Goal: Task Accomplishment & Management: Manage account settings

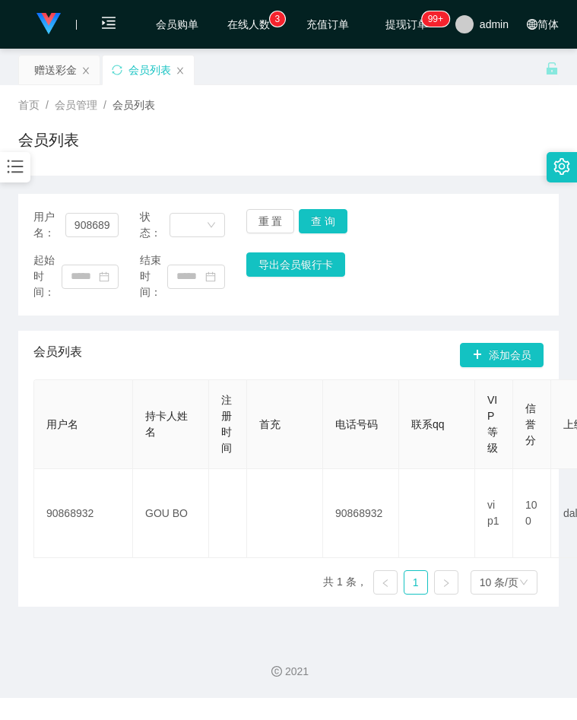
click at [265, 116] on div "首页 / 会员管理 / 会员列表 / 会员列表" at bounding box center [288, 130] width 540 height 66
click at [87, 227] on input "90868932" at bounding box center [91, 225] width 53 height 24
paste input "亲，[DATE]的任务，就到这里结束啦"
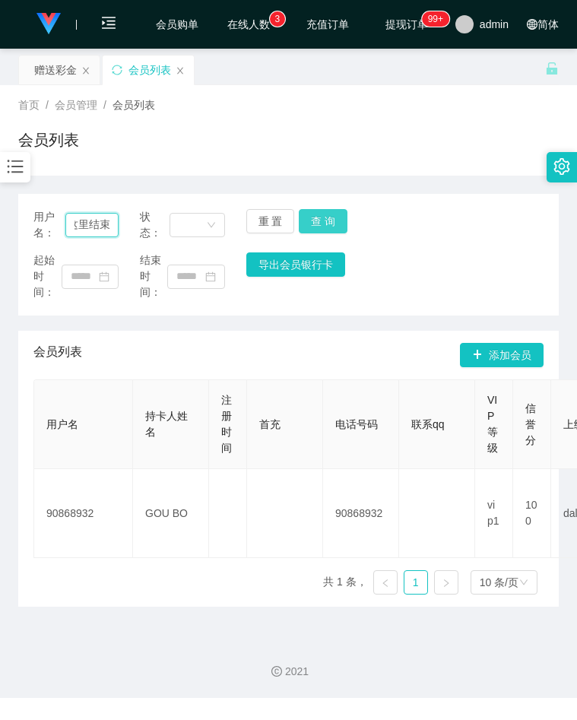
type input "亲，[DATE]的任务，就到这里结束啦"
click at [323, 219] on button "查 询" at bounding box center [323, 221] width 49 height 24
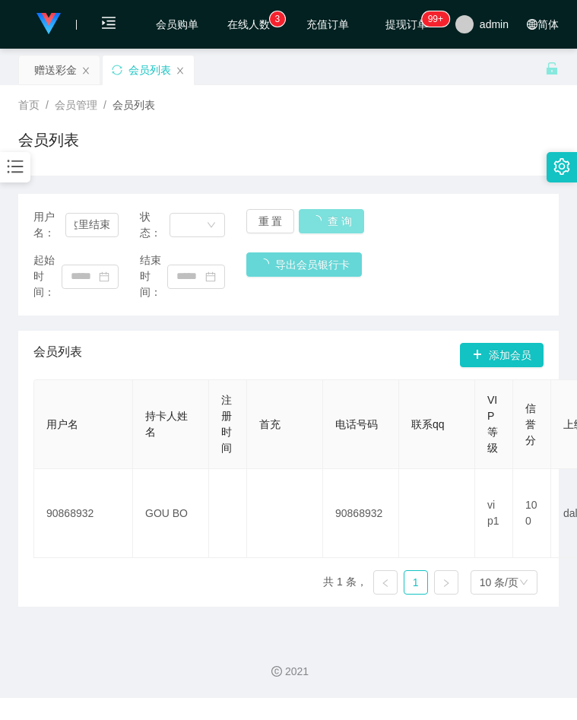
scroll to position [0, 0]
click at [20, 165] on icon "图标: bars" at bounding box center [15, 167] width 20 height 20
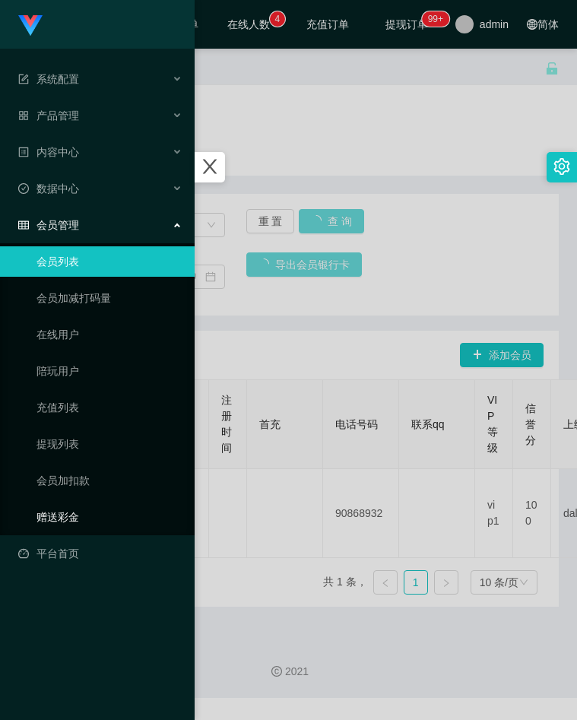
click at [84, 507] on link "赠送彩金" at bounding box center [109, 517] width 146 height 30
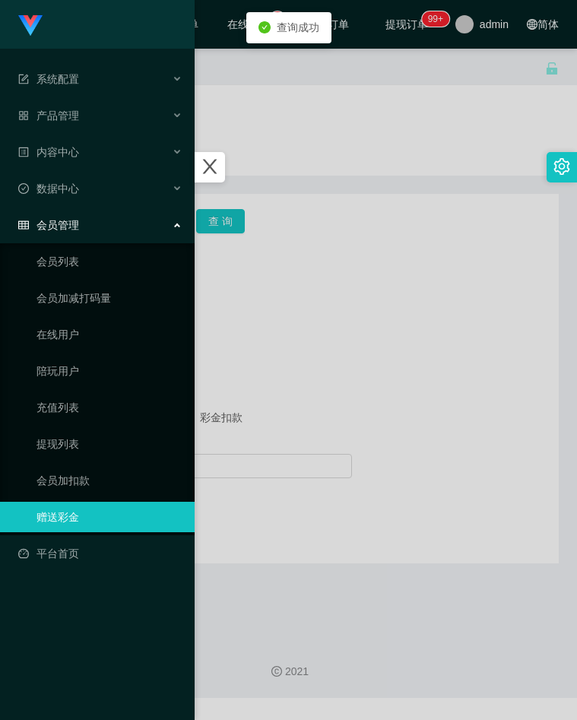
click at [322, 375] on div at bounding box center [288, 360] width 577 height 720
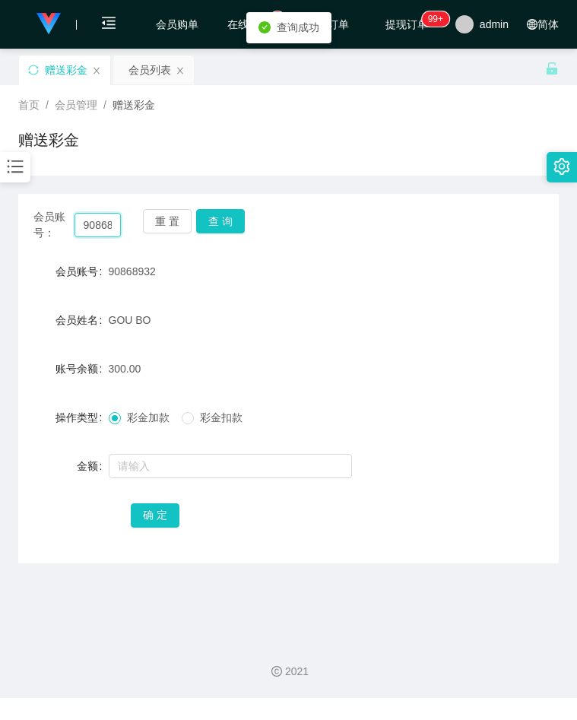
click at [100, 222] on input "90868932" at bounding box center [97, 225] width 47 height 24
paste input "亲，[DATE]的任务，就到这里结束啦"
click at [223, 221] on button "查 询" at bounding box center [220, 221] width 49 height 24
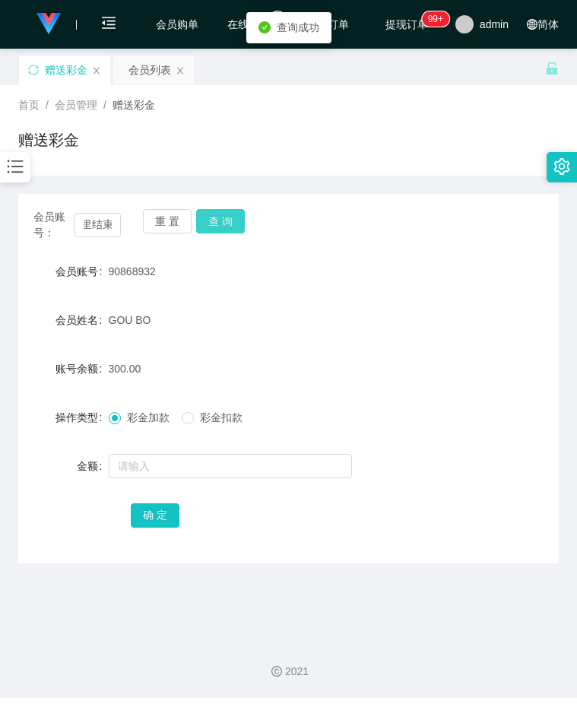
scroll to position [0, 0]
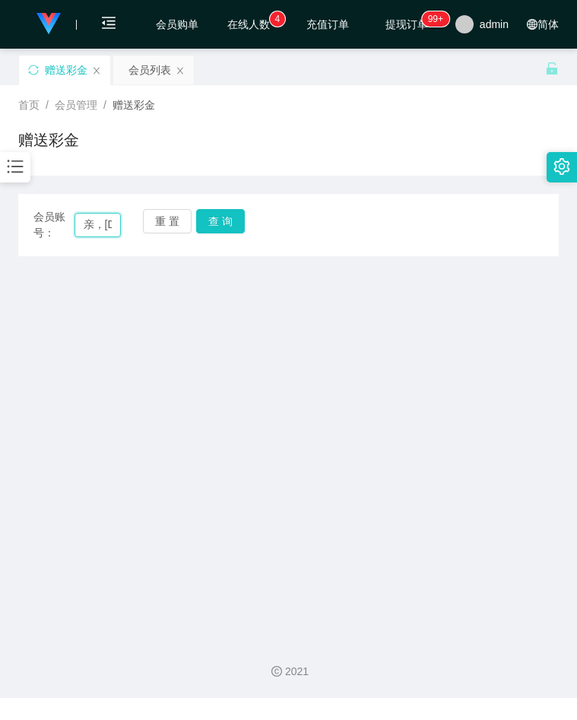
click at [93, 230] on input "亲，[DATE]的任务，就到这里结束啦" at bounding box center [97, 225] width 47 height 24
click at [95, 229] on input "亲，[DATE]的任务，就到这里结束啦" at bounding box center [97, 225] width 47 height 24
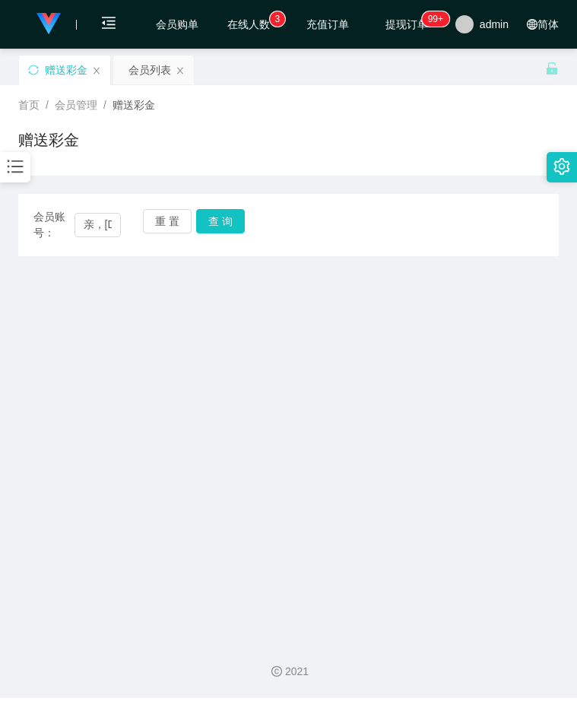
click at [185, 122] on div "首页 / 会员管理 / 赠送彩金 / 赠送彩金" at bounding box center [288, 130] width 540 height 66
click at [101, 225] on input "亲，[DATE]的任务，就到这里结束啦" at bounding box center [97, 225] width 47 height 24
drag, startPoint x: 101, startPoint y: 225, endPoint x: 150, endPoint y: 215, distance: 50.4
click at [103, 225] on input "亲，[DATE]的任务，就到这里结束啦" at bounding box center [97, 225] width 47 height 24
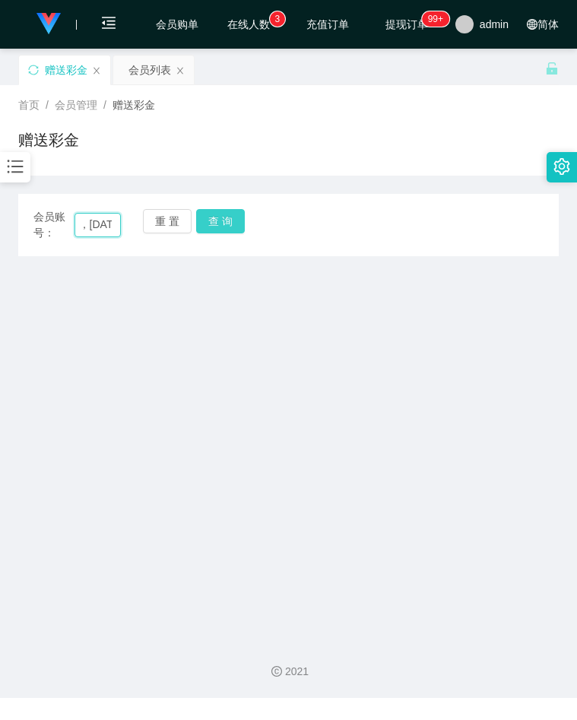
paste input "90868932"
type input "90868932"
click at [214, 213] on button "查 询" at bounding box center [220, 221] width 49 height 24
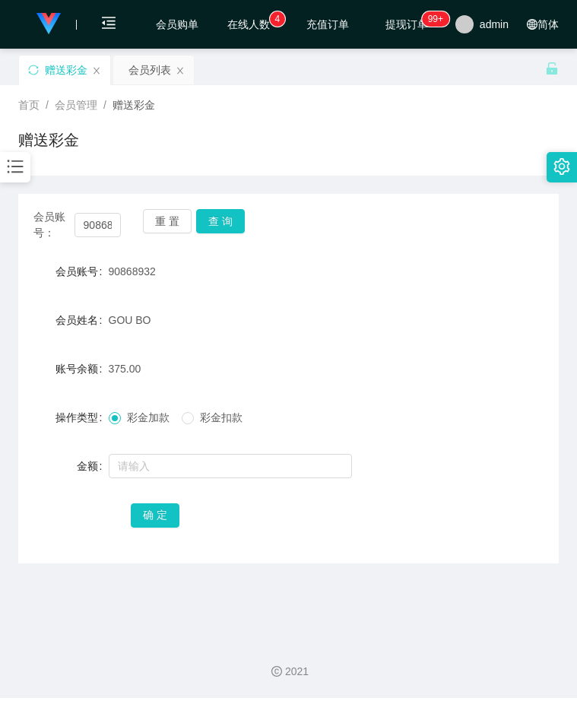
click at [432, 331] on div "会员姓名 [PERSON_NAME]" at bounding box center [288, 320] width 540 height 30
click at [87, 229] on input "90868932" at bounding box center [97, 225] width 47 height 24
click at [223, 226] on button "查 询" at bounding box center [220, 221] width 49 height 24
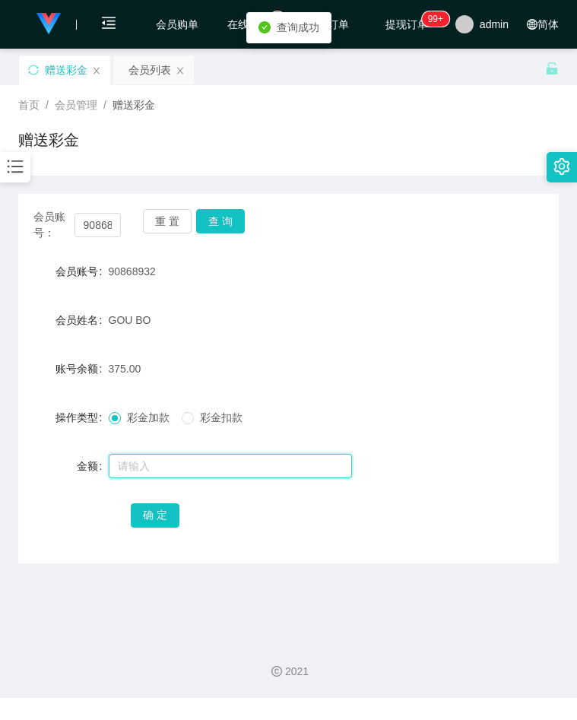
click at [171, 468] on input "text" at bounding box center [230, 466] width 243 height 24
type input "200"
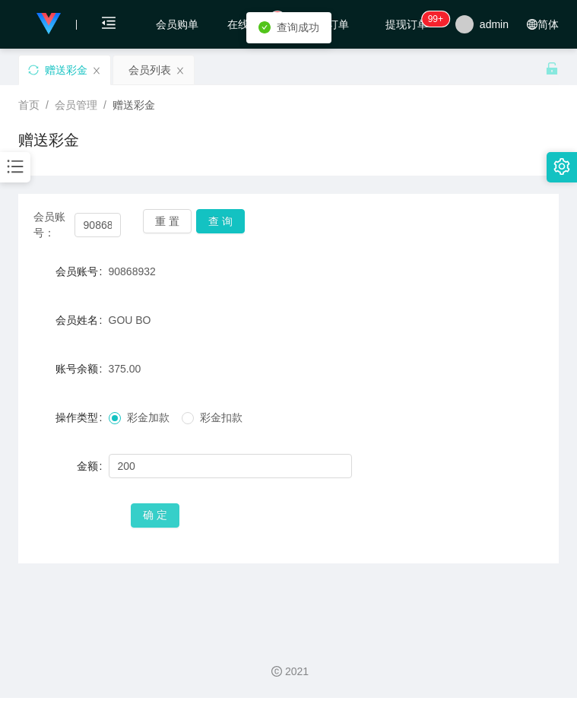
click at [159, 508] on button "确 定" at bounding box center [155, 515] width 49 height 24
click at [484, 385] on form "会员账号 90868932 会员姓名 GOU BO 账号余额 575.00 操作类型 彩金加款 彩金扣款 金额 确 定" at bounding box center [288, 393] width 540 height 274
click at [426, 359] on div "账号余额 575.00" at bounding box center [288, 368] width 540 height 30
click at [448, 306] on div "会员姓名 [PERSON_NAME]" at bounding box center [288, 320] width 540 height 30
click at [15, 176] on icon "图标: bars" at bounding box center [15, 167] width 20 height 20
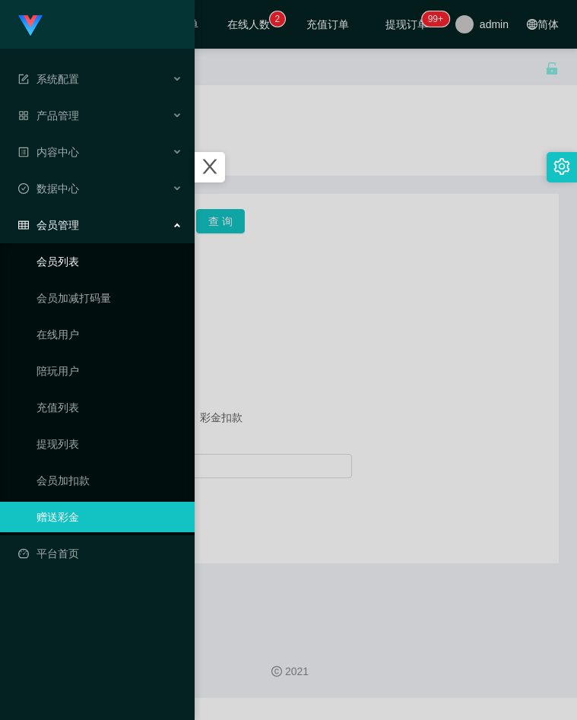
click at [74, 268] on link "会员列表" at bounding box center [109, 261] width 146 height 30
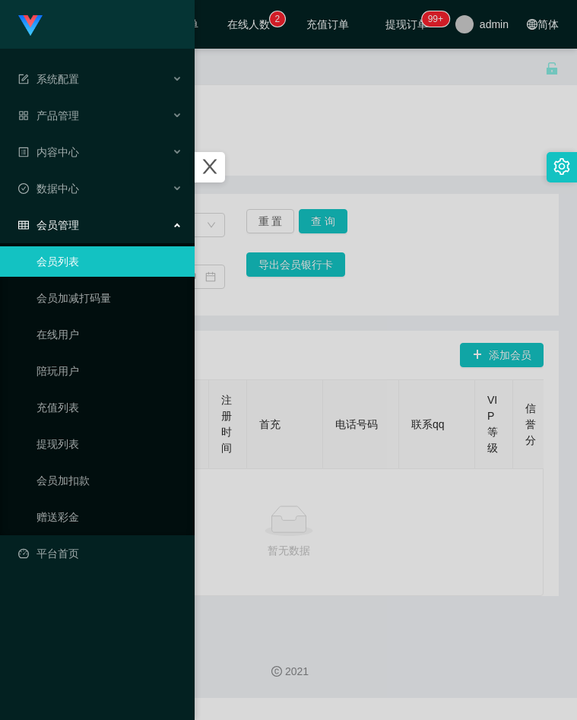
click at [375, 307] on div at bounding box center [288, 360] width 577 height 720
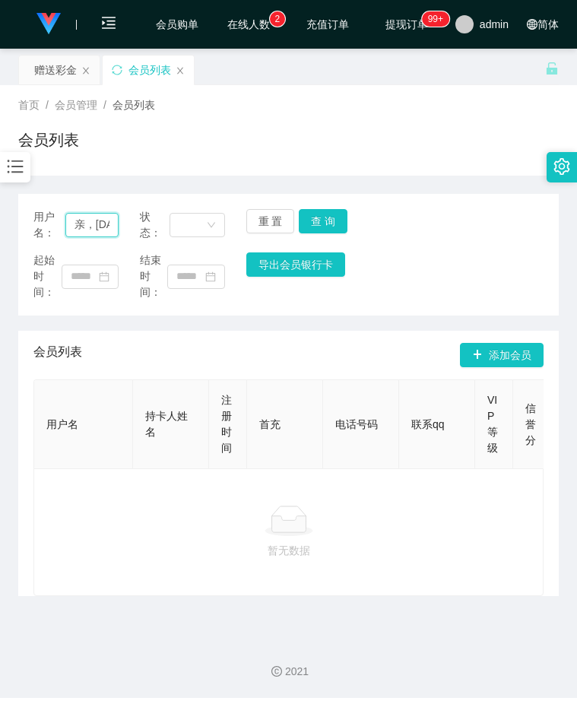
click at [88, 225] on input "亲，[DATE]的任务，就到这里结束啦" at bounding box center [91, 225] width 53 height 24
click at [90, 222] on input "亲，[DATE]的任务，就到这里结束啦" at bounding box center [91, 225] width 53 height 24
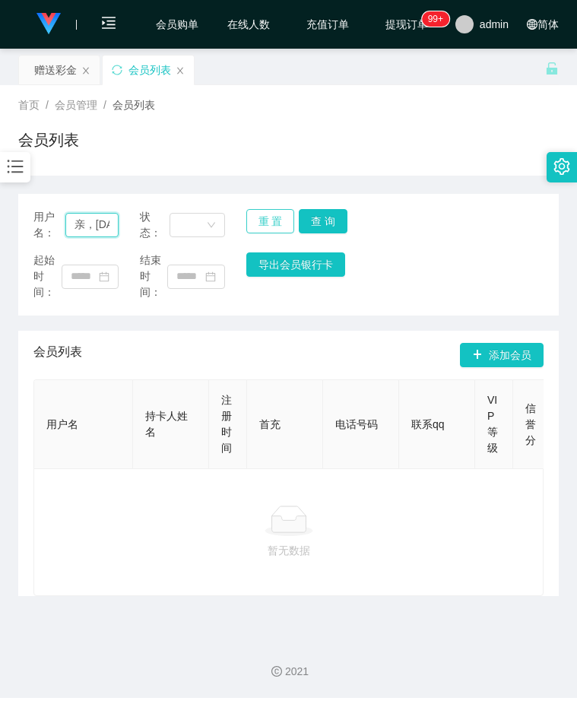
paste input "90868932"
type input "90868932"
click at [329, 220] on button "查 询" at bounding box center [323, 221] width 49 height 24
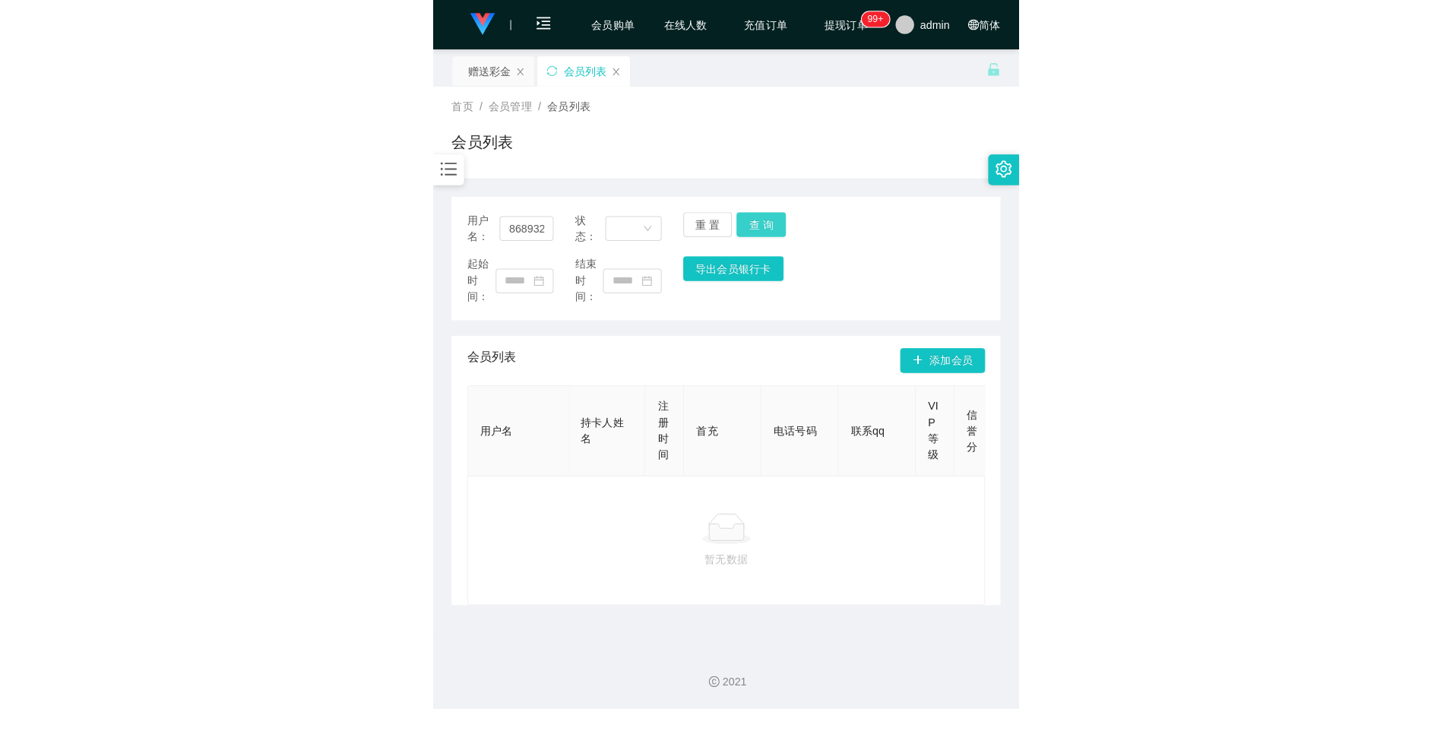
scroll to position [0, 0]
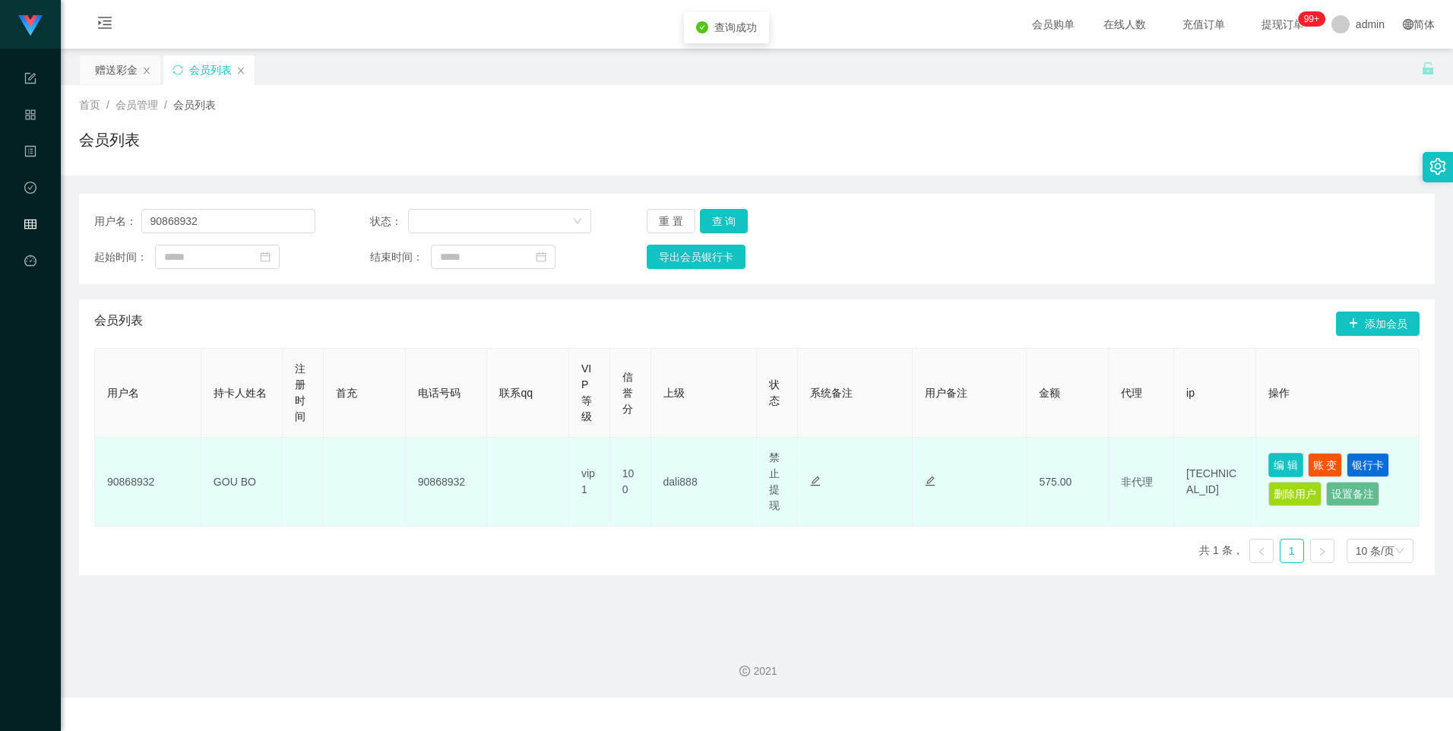
click at [576, 465] on button "编 辑" at bounding box center [1285, 465] width 35 height 24
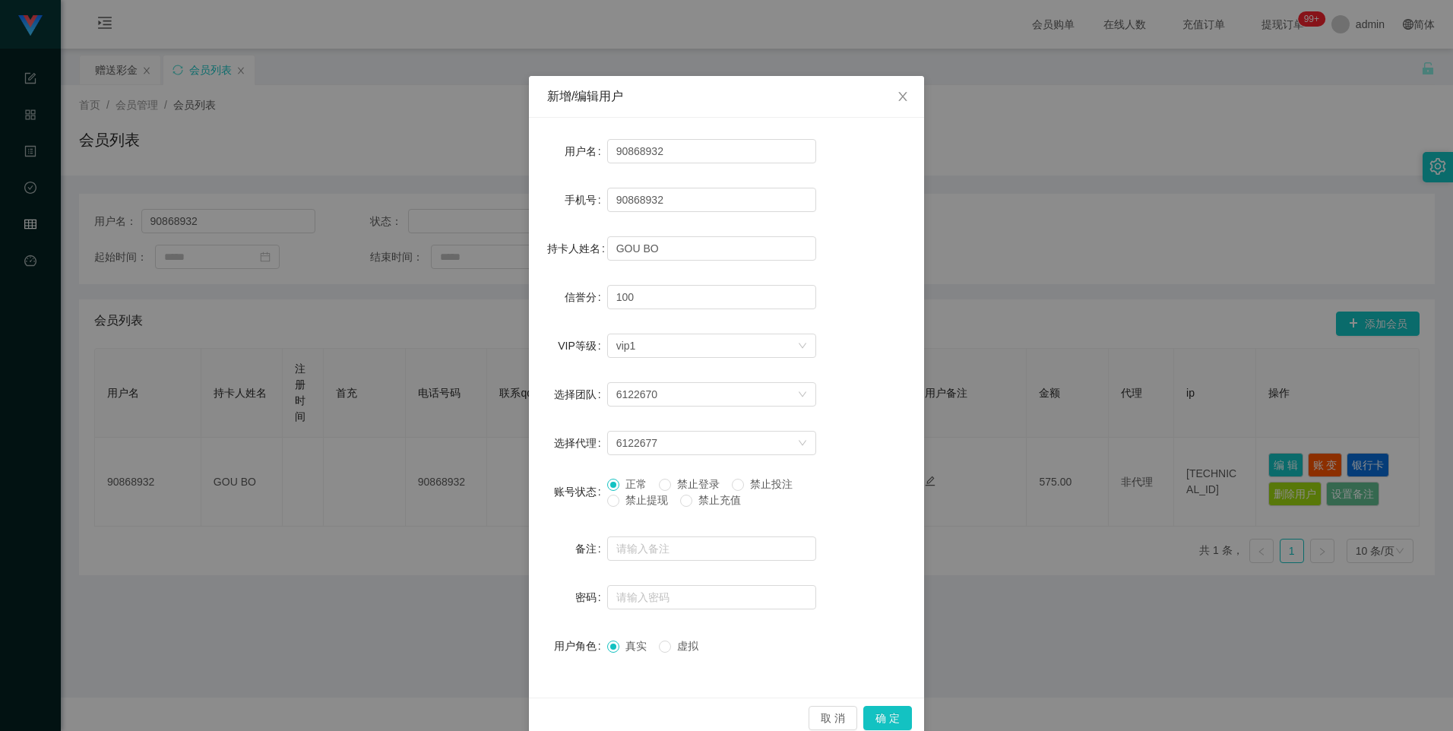
drag, startPoint x: 1094, startPoint y: 282, endPoint x: 1116, endPoint y: 277, distance: 21.8
click at [576, 280] on div "新增/编辑用户 用户名 90868932 手机号 90868932 持卡人姓名 GOU BO 信誉分 100 VIP等级 选择VIP等级 vip1 选择团队 …" at bounding box center [726, 365] width 1453 height 731
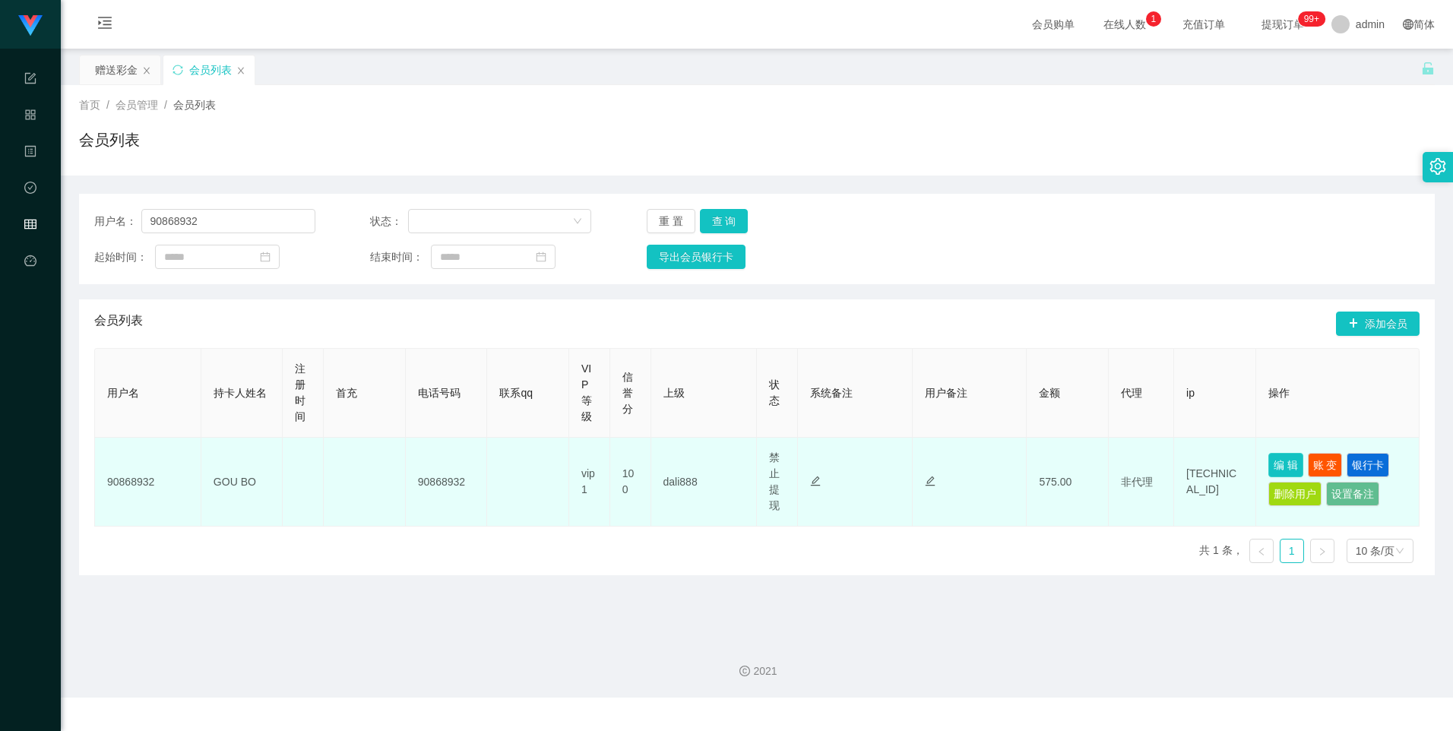
click at [576, 458] on button "编 辑" at bounding box center [1285, 465] width 35 height 24
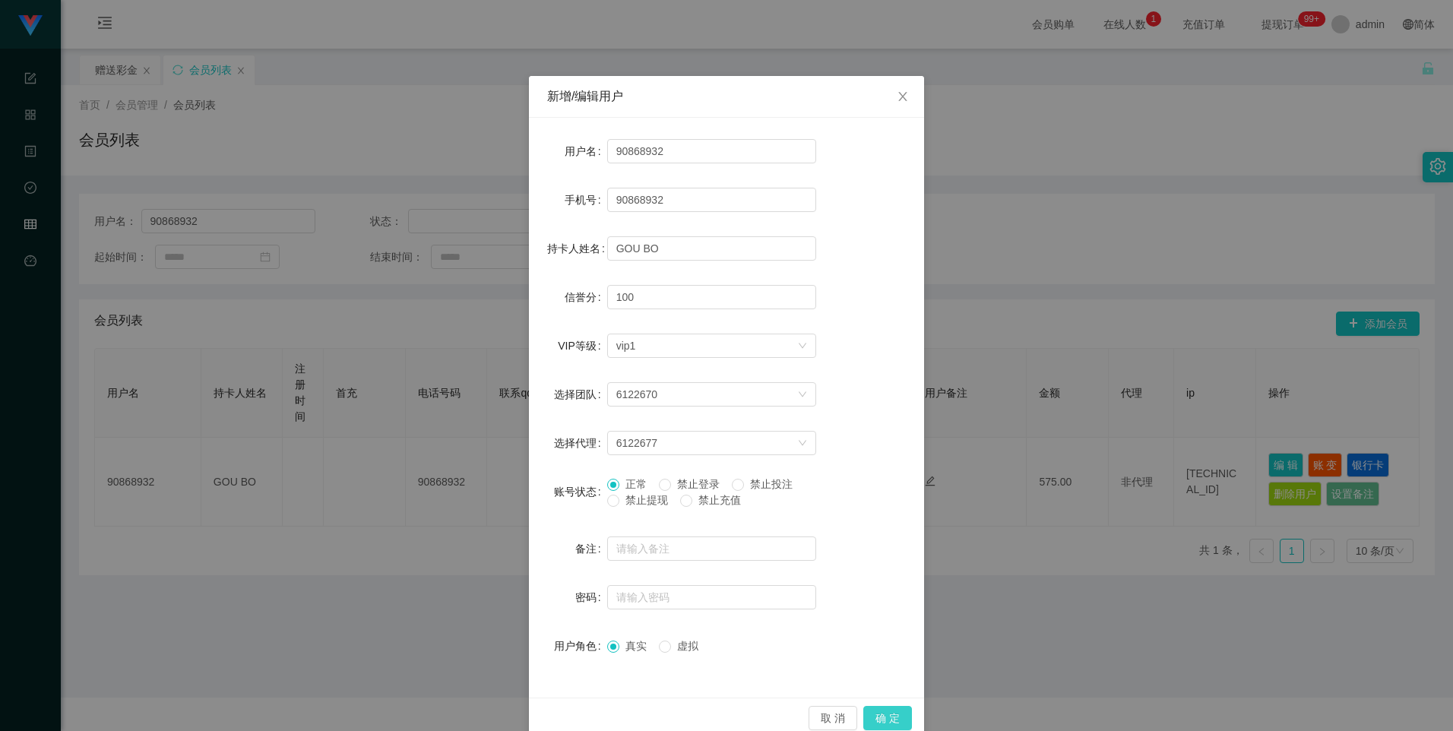
drag, startPoint x: 888, startPoint y: 716, endPoint x: 910, endPoint y: 698, distance: 29.2
click at [576, 717] on button "确 定" at bounding box center [887, 718] width 49 height 24
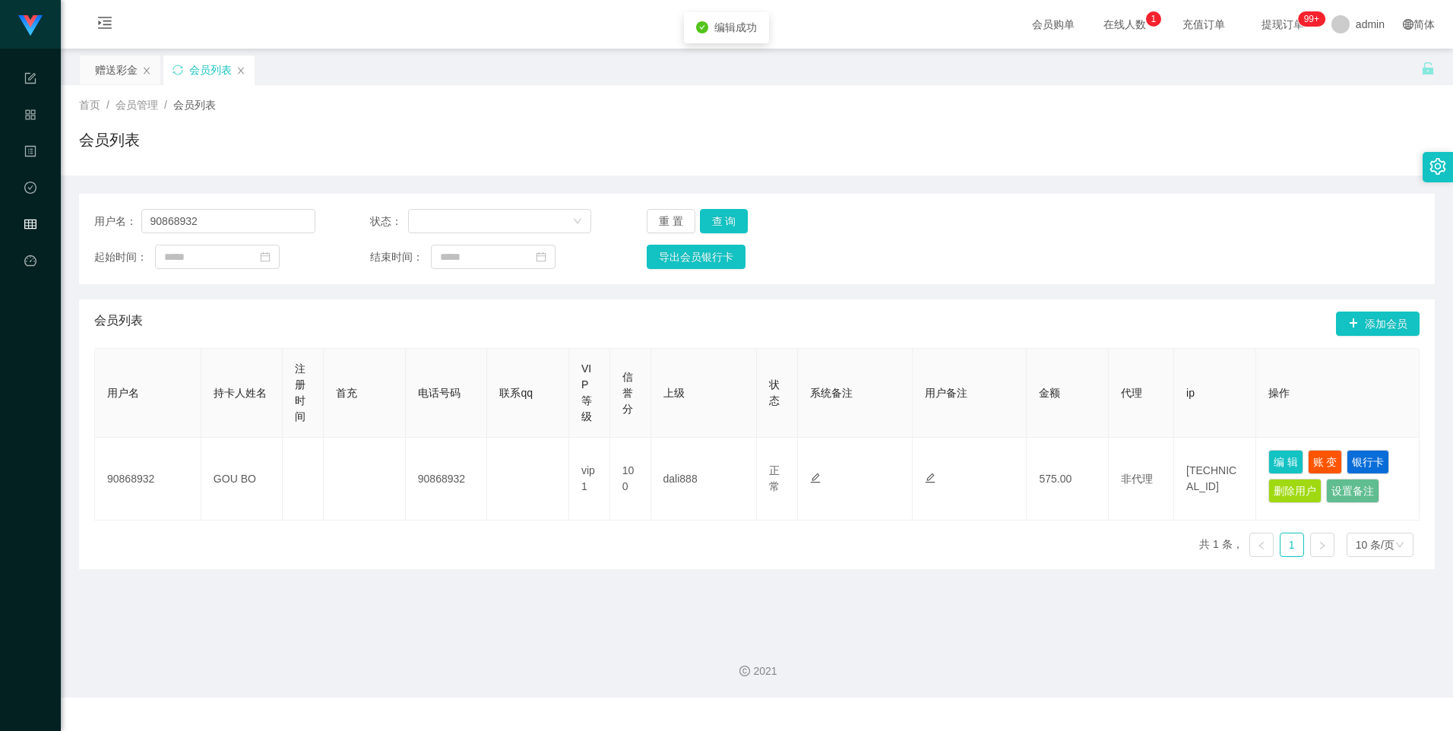
click at [576, 546] on div "用户名 持卡人姓名 注册时间 首充 电话号码 联系qq VIP等级 信誉分 上级 状态 系统备注 用户备注 金额 代理 ip 操作 90868932 GOU …" at bounding box center [756, 458] width 1325 height 221
click at [576, 454] on button "编 辑" at bounding box center [1285, 462] width 35 height 24
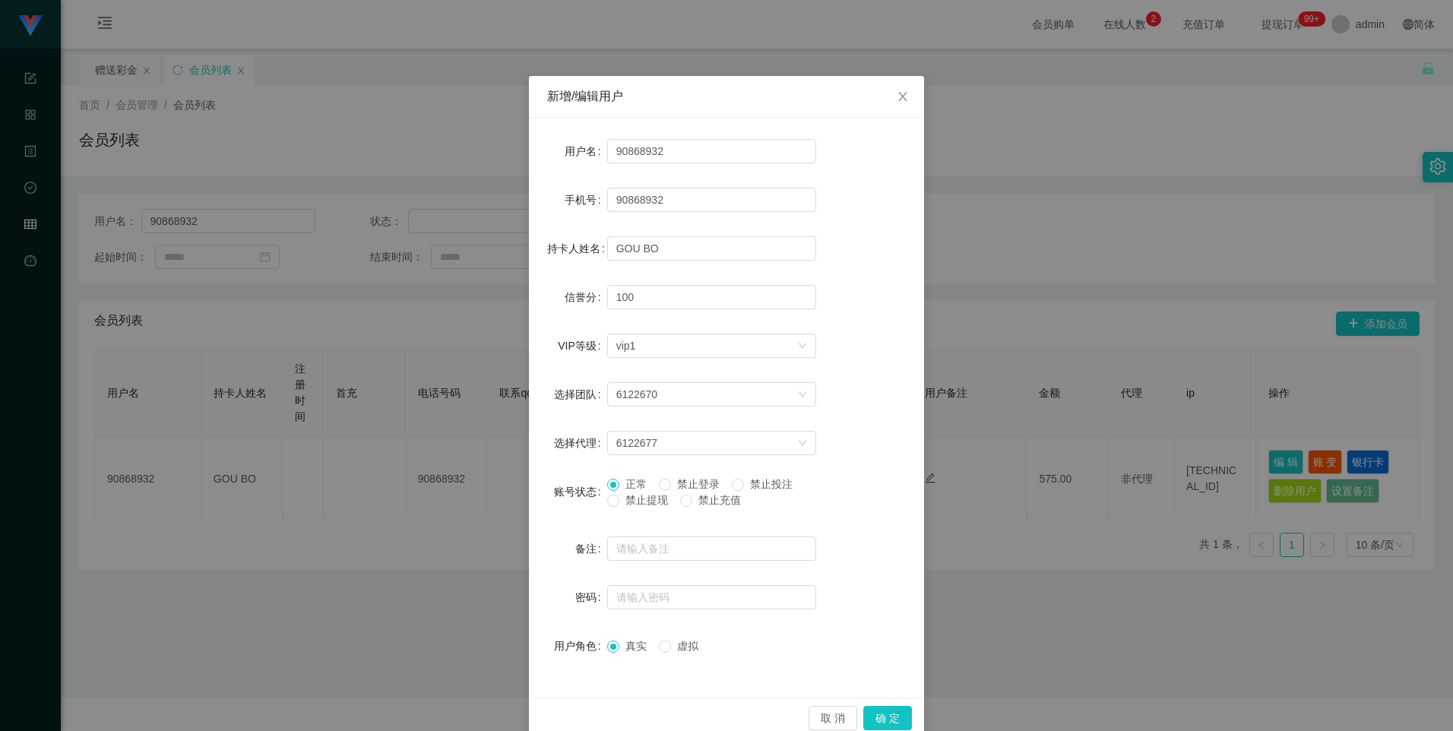
drag, startPoint x: 645, startPoint y: 500, endPoint x: 758, endPoint y: 576, distance: 135.7
click at [576, 501] on span "禁止提现" at bounding box center [646, 500] width 55 height 12
click at [576, 713] on button "确 定" at bounding box center [887, 718] width 49 height 24
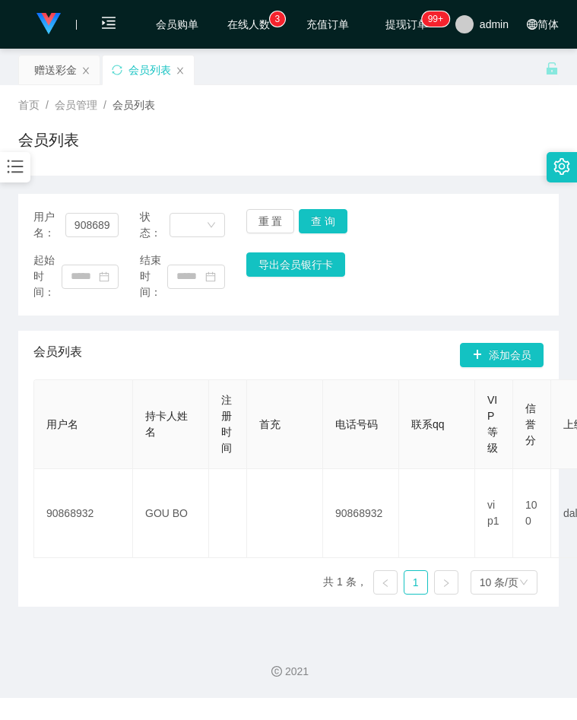
click at [21, 166] on icon "图标: bars" at bounding box center [15, 167] width 20 height 20
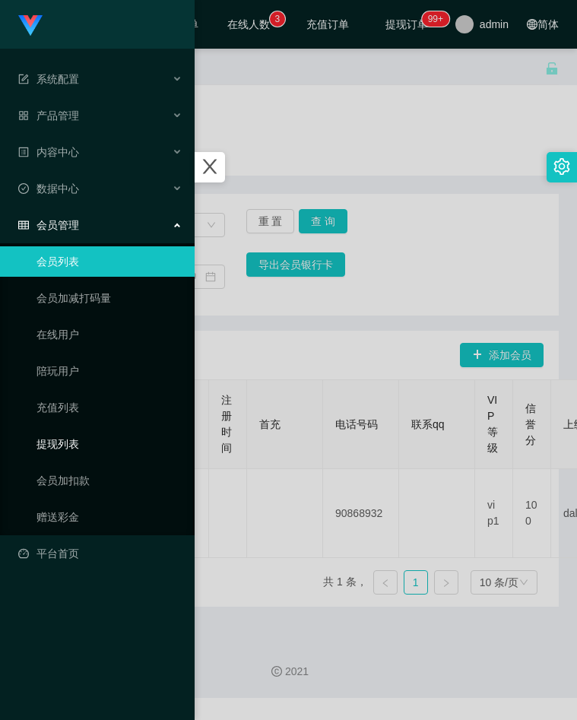
drag, startPoint x: 77, startPoint y: 448, endPoint x: 109, endPoint y: 444, distance: 32.1
click at [77, 448] on link "提现列表" at bounding box center [109, 444] width 146 height 30
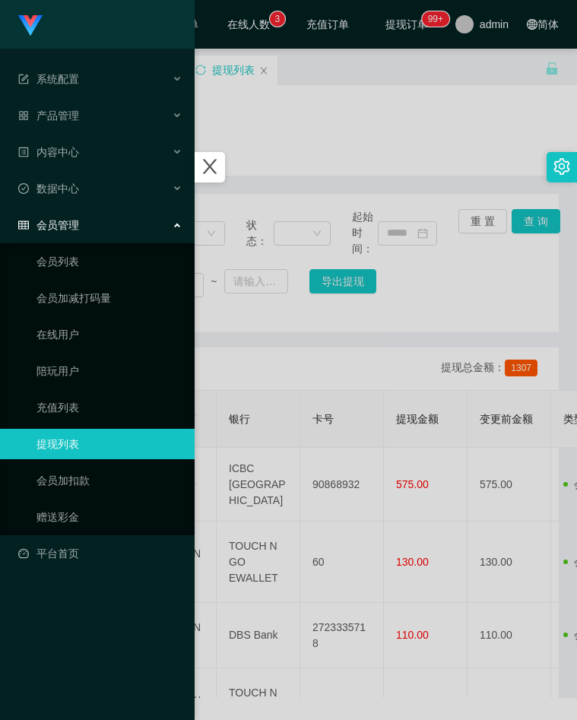
click at [343, 418] on div at bounding box center [288, 360] width 577 height 720
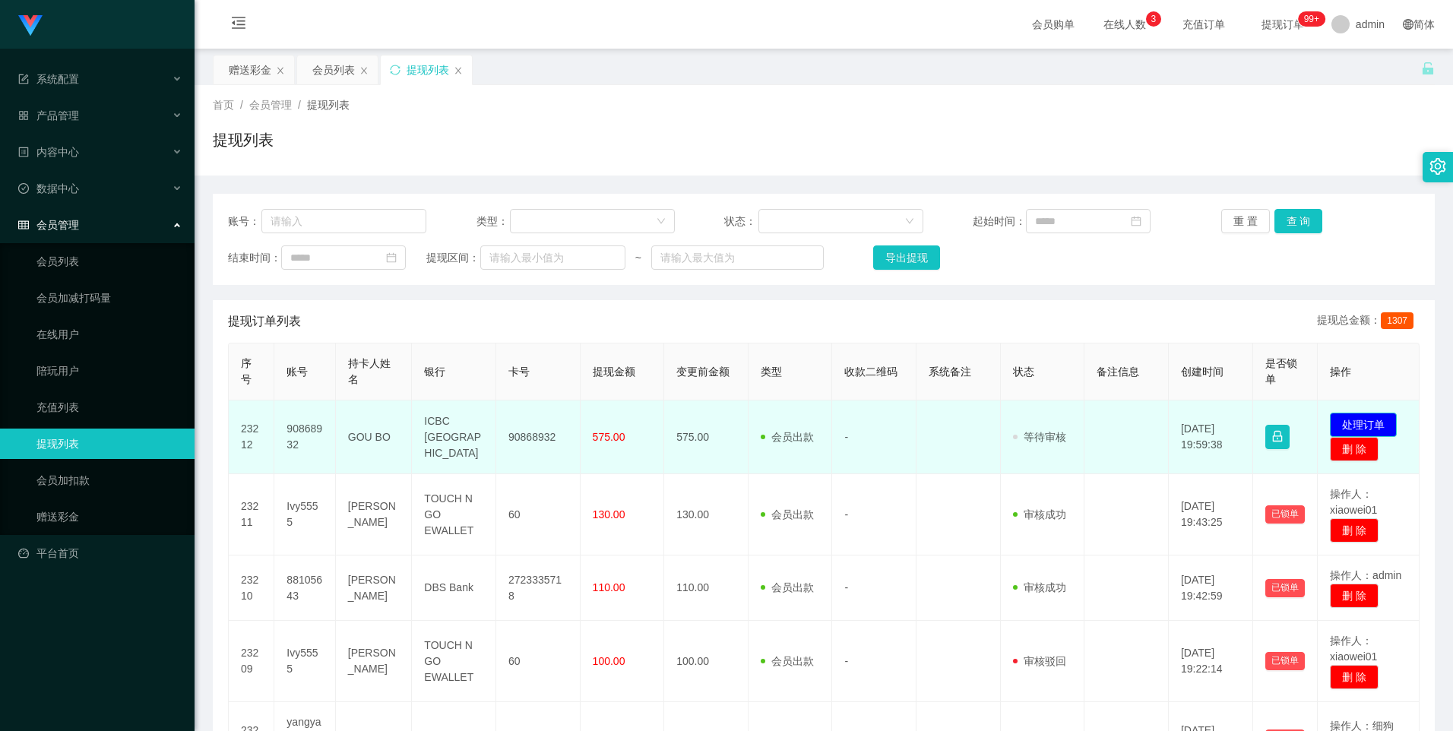
click at [576, 418] on button "处理订单" at bounding box center [1363, 425] width 67 height 24
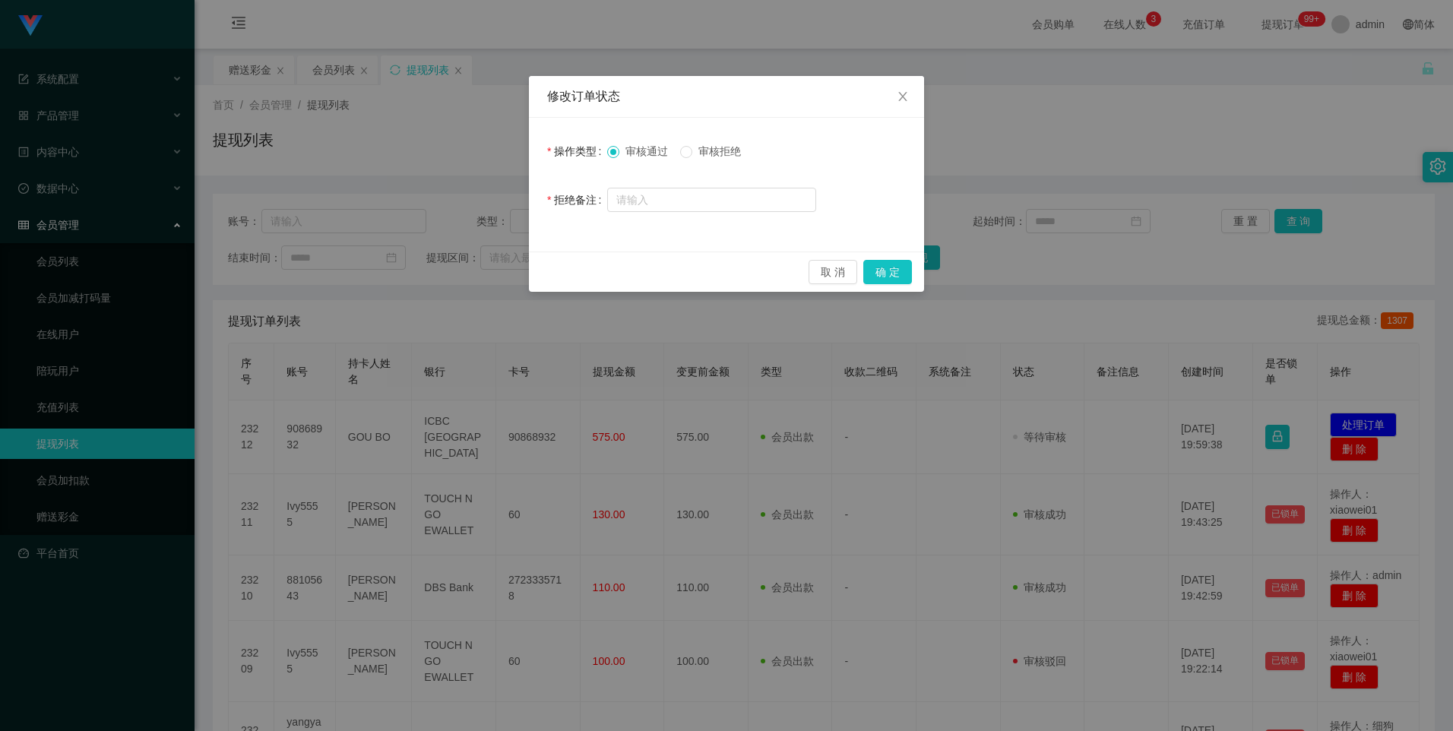
click at [576, 158] on div "审核通过 审核拒绝" at bounding box center [711, 151] width 209 height 30
drag, startPoint x: 718, startPoint y: 158, endPoint x: 701, endPoint y: 152, distance: 17.8
click at [576, 152] on span "审核拒绝" at bounding box center [719, 151] width 55 height 12
click at [576, 182] on form "操作类型 审核通过 审核拒绝 拒绝备注" at bounding box center [726, 175] width 359 height 79
click at [576, 207] on input "text" at bounding box center [711, 200] width 209 height 24
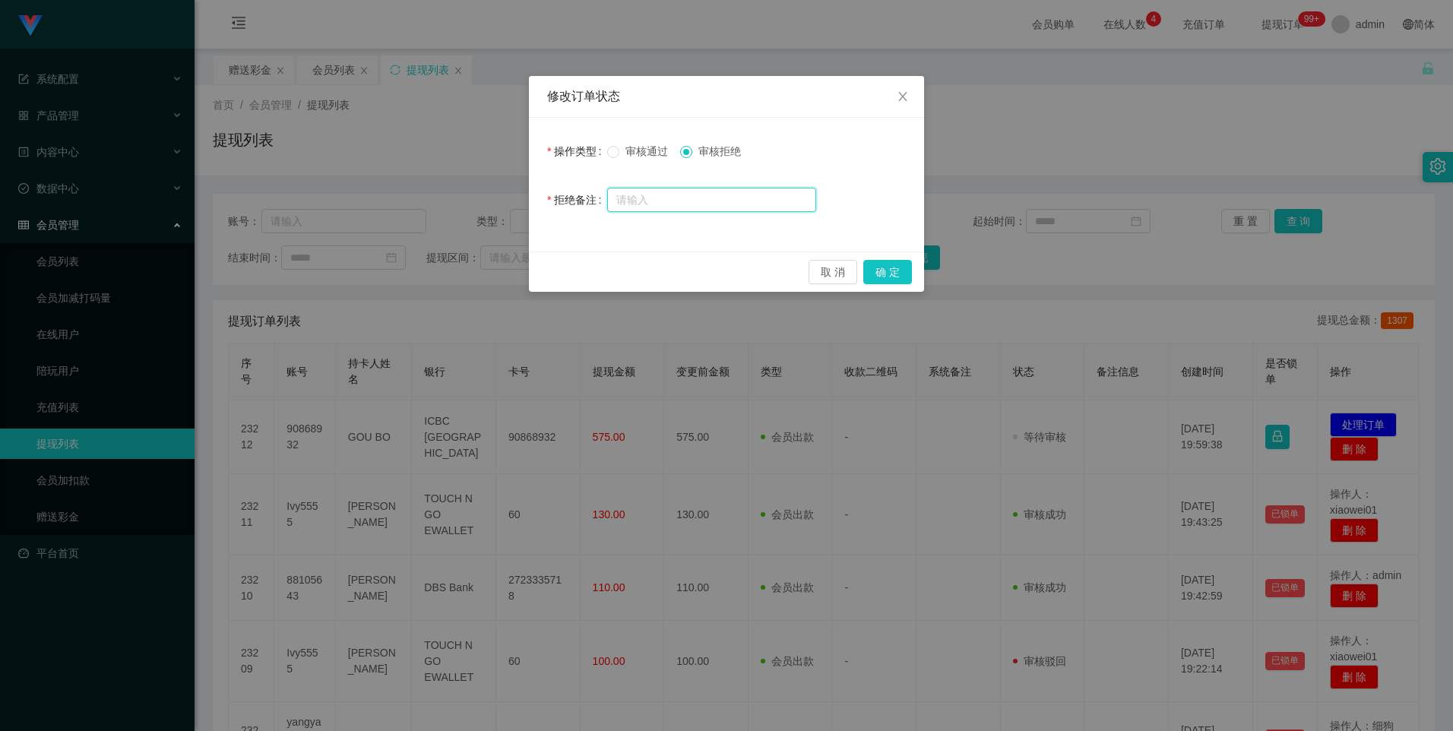
paste input "你好，亲。由于你的数据滞留时间过长，现在你提交的任务我都会为你累积，等你完成数据任务后一起结算给你哦😊"
click at [576, 201] on input "你好，亲。由于你的数据滞留时间过长，现在你提交的任务我都会为你累积，等你完成数据任务后一起结算给你哦😊" at bounding box center [711, 200] width 209 height 24
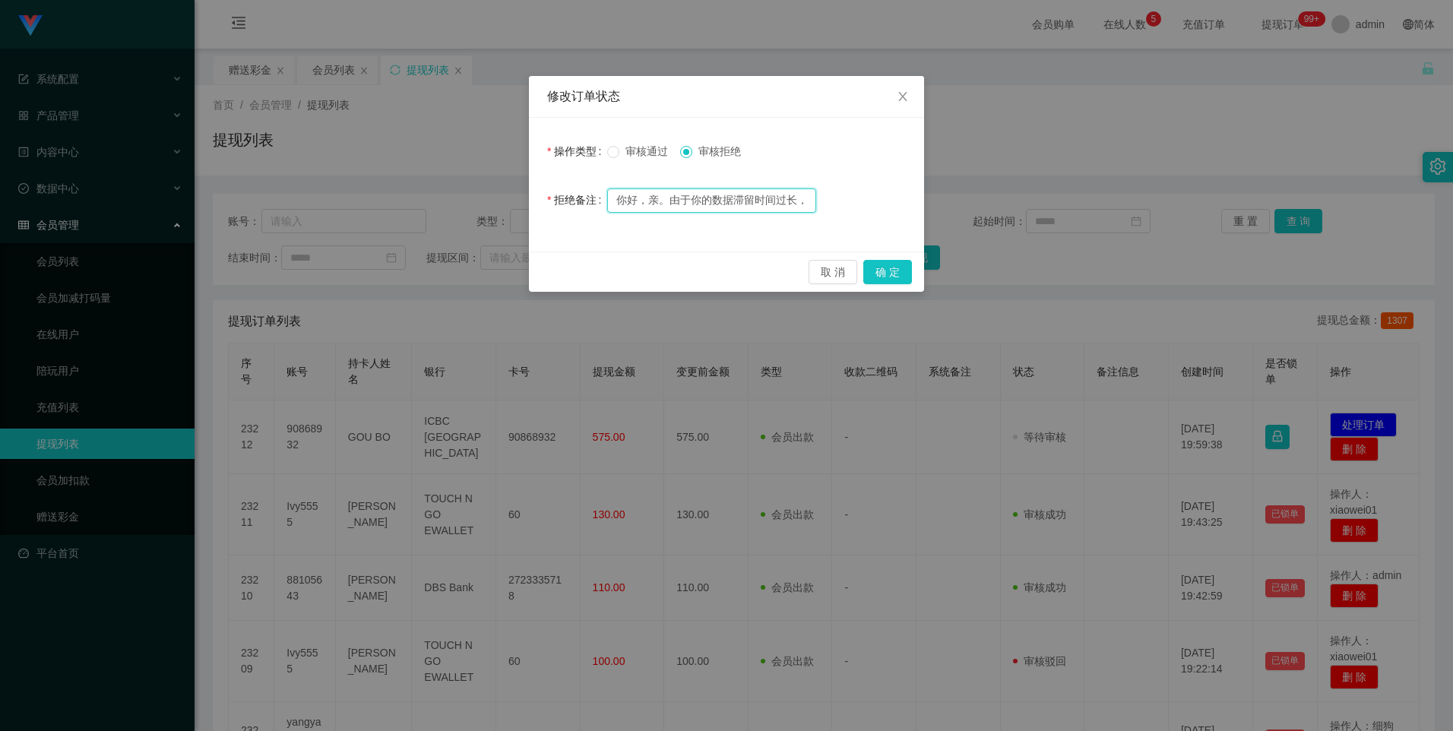
paste input "您的限时任务未完成，请联系带单老师完成限时任务后申请提现！"
click at [576, 199] on input "你好，您的限时任务未完成，请联系带单老师完成限时任务后申请提现！" at bounding box center [711, 200] width 209 height 24
click at [576, 204] on input "你好，您的竞抢任务未完成，请联系带单老师完成限时任务后申请提现！" at bounding box center [711, 200] width 209 height 24
drag, startPoint x: 749, startPoint y: 199, endPoint x: 761, endPoint y: 199, distance: 12.2
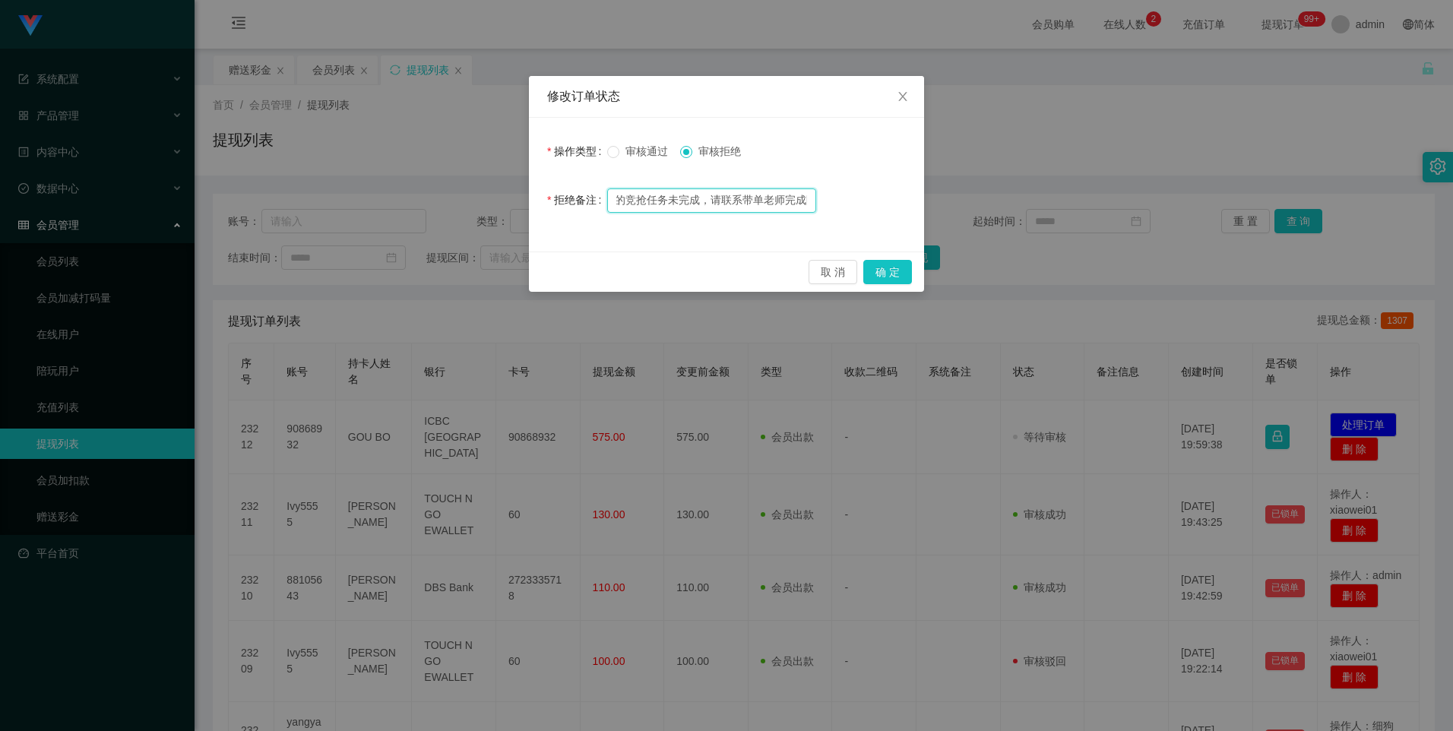
click at [576, 199] on input "你好，您的竞抢任务未完成，请联系带单老师完成限时任务后申请提现！" at bounding box center [711, 200] width 209 height 24
drag, startPoint x: 746, startPoint y: 199, endPoint x: 785, endPoint y: 199, distance: 38.8
click at [576, 199] on input "你好，您的竞抢任务未完成，请联系带单老师完成限时任务后申请提现！" at bounding box center [711, 200] width 209 height 24
drag, startPoint x: 746, startPoint y: 197, endPoint x: 764, endPoint y: 199, distance: 17.6
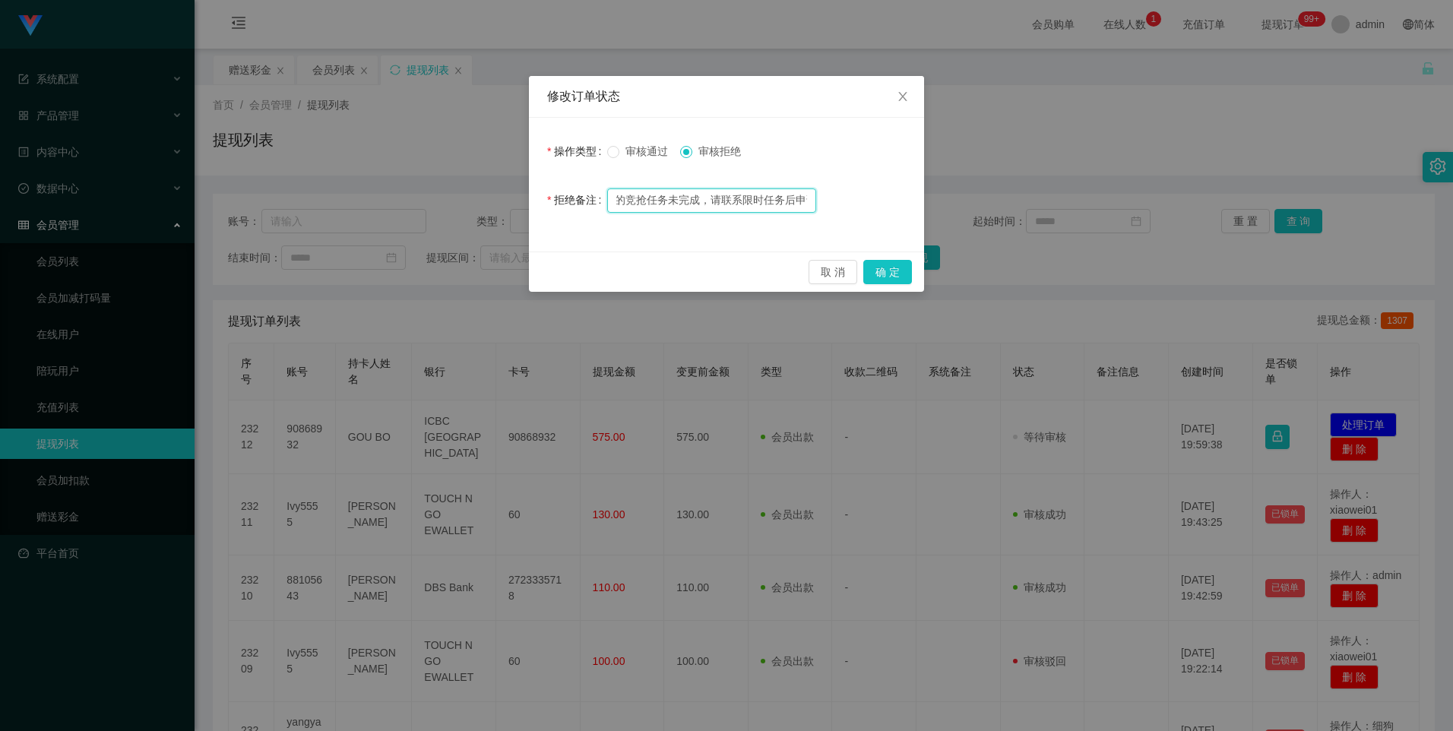
click at [576, 199] on input "你好，您的竞抢任务未完成，请联系限时任务后申请提现！" at bounding box center [711, 200] width 209 height 24
type input "你好，您的竞抢任务未完成，请联系助理完成任务后申请提现！"
click at [576, 281] on button "确 定" at bounding box center [887, 272] width 49 height 24
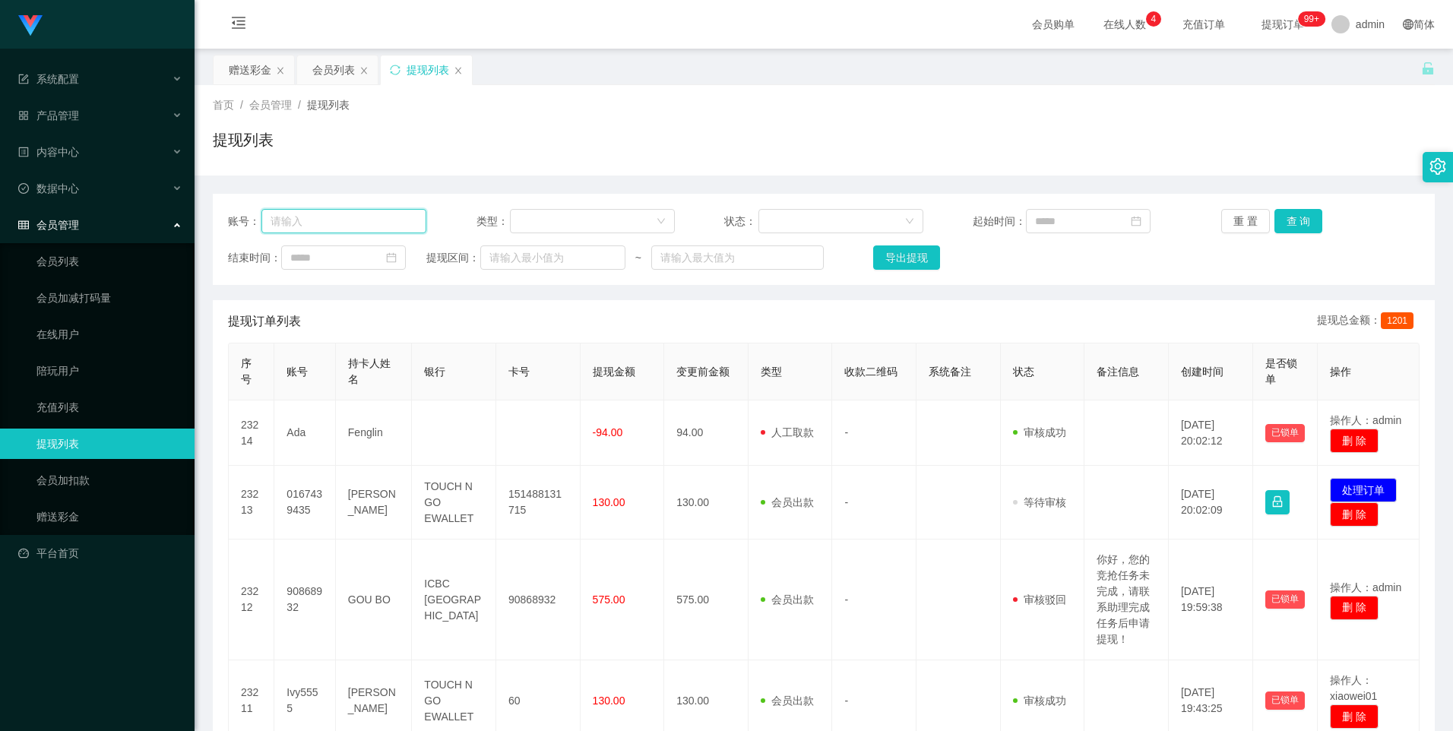
click at [370, 223] on input "text" at bounding box center [343, 221] width 165 height 24
paste input "你好，您的限时任务未完成，请联系带单老师完成限时任务后申请提现！"
type input "你好，您的限时任务未完成，请联系带单老师完成限时任务后申请提现！"
click at [84, 264] on link "会员列表" at bounding box center [109, 261] width 146 height 30
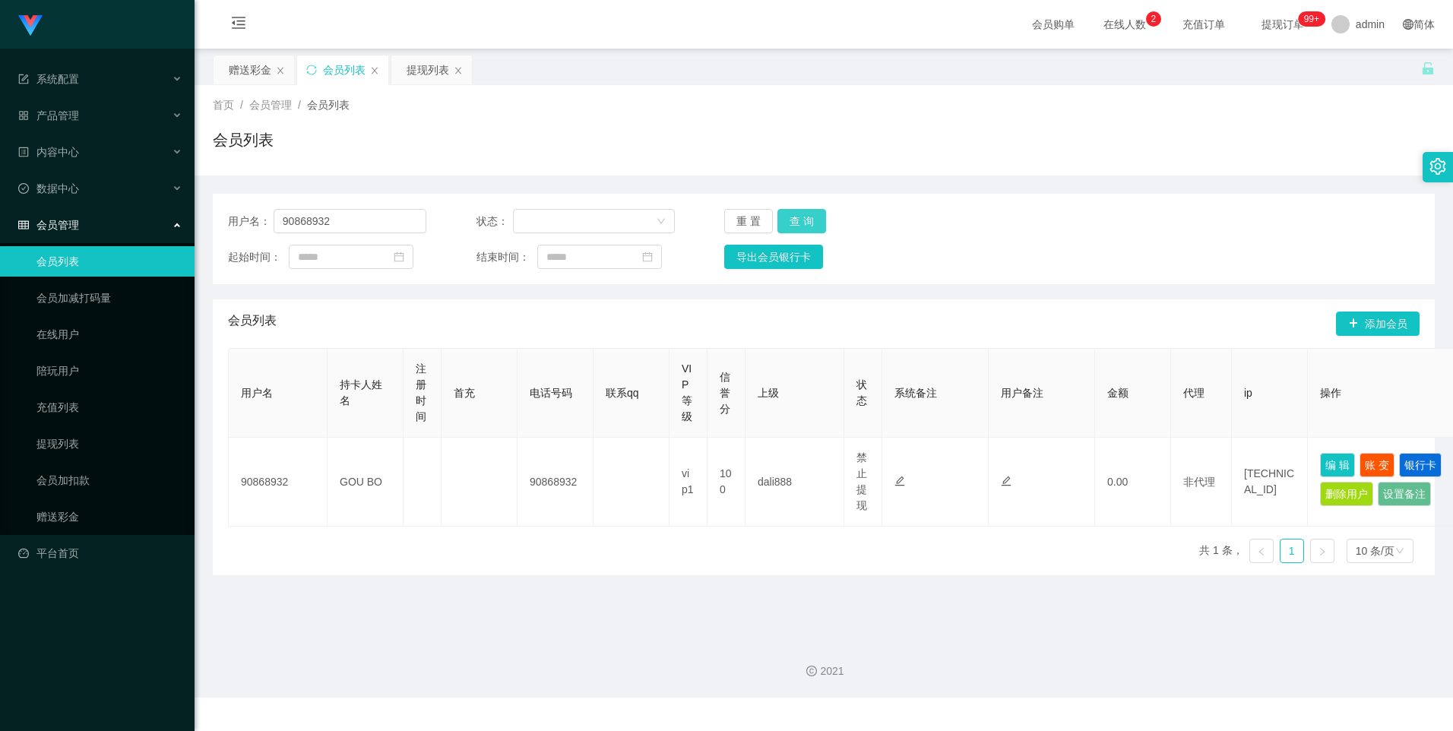
drag, startPoint x: 791, startPoint y: 220, endPoint x: 799, endPoint y: 219, distance: 7.6
click at [576, 219] on button "查 询" at bounding box center [801, 221] width 49 height 24
click at [83, 432] on link "提现列表" at bounding box center [109, 444] width 146 height 30
